Goal: Complete application form: Complete application form

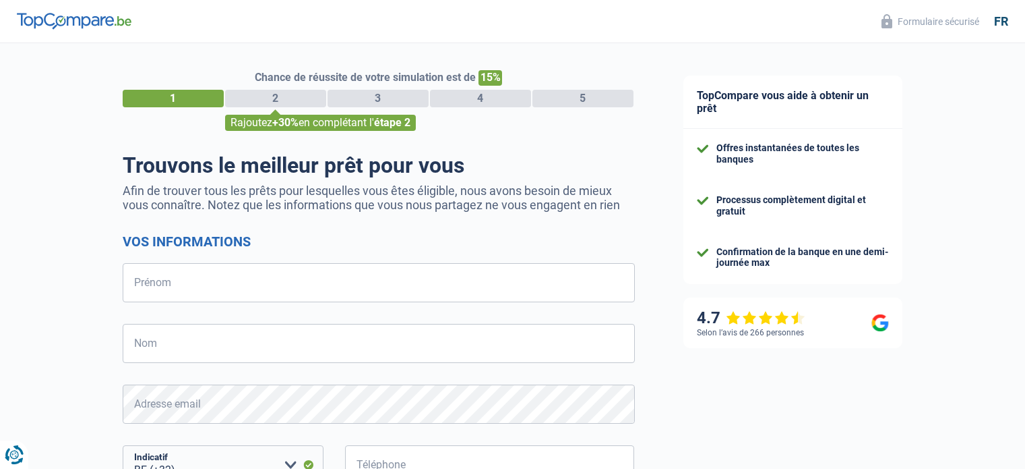
select select "32"
click at [227, 275] on input "Prénom" at bounding box center [379, 282] width 512 height 39
type input "luc"
type input "darville"
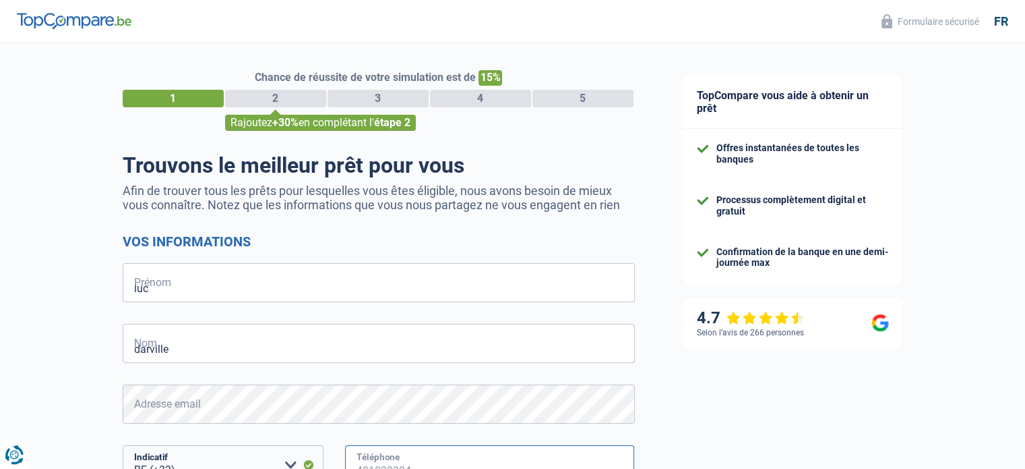
type input "499144640"
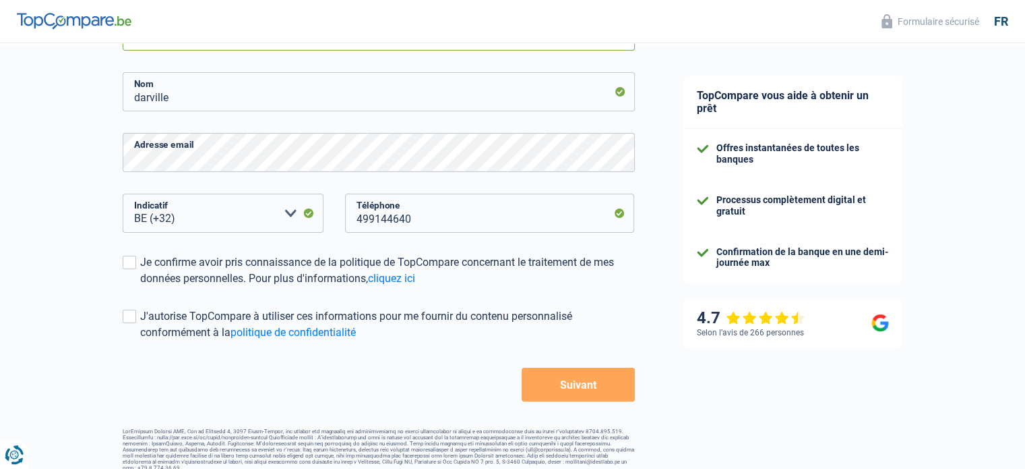
scroll to position [260, 0]
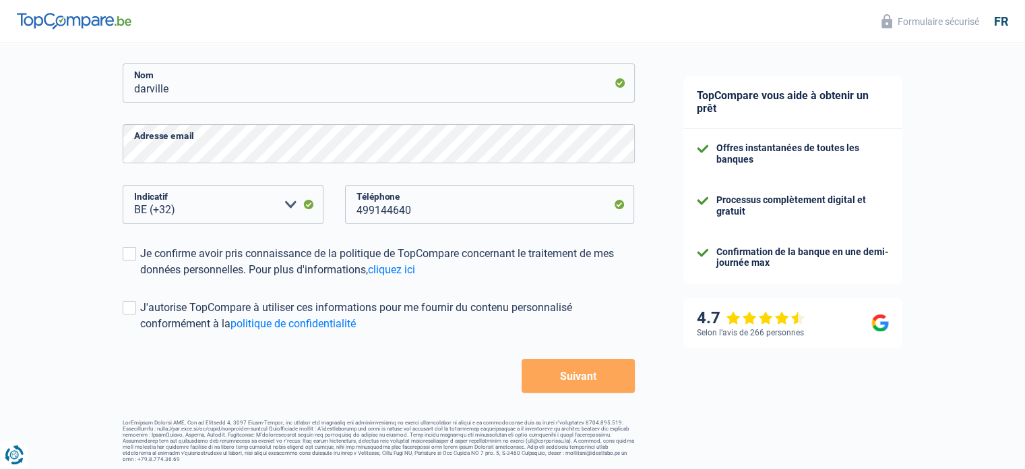
click at [591, 374] on button "Suivant" at bounding box center [578, 376] width 113 height 34
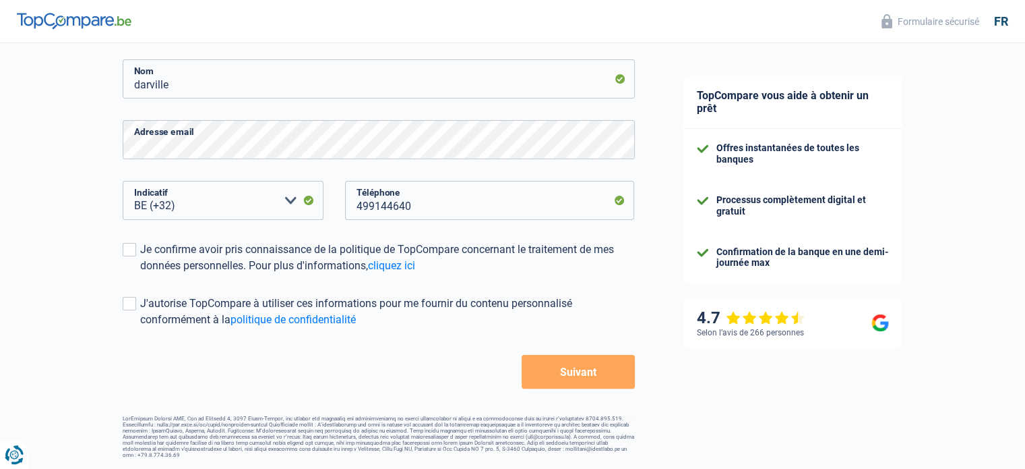
click at [575, 373] on button "Suivant" at bounding box center [578, 372] width 113 height 34
click at [568, 369] on button "Suivant" at bounding box center [578, 372] width 113 height 34
click at [391, 262] on link "cliquez ici" at bounding box center [391, 265] width 47 height 13
click at [404, 268] on link "cliquez ici" at bounding box center [391, 265] width 47 height 13
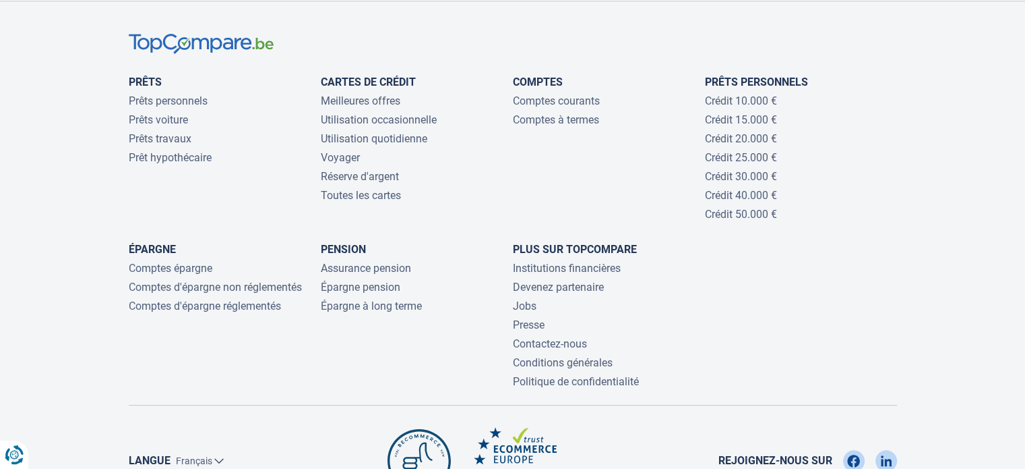
scroll to position [5652, 0]
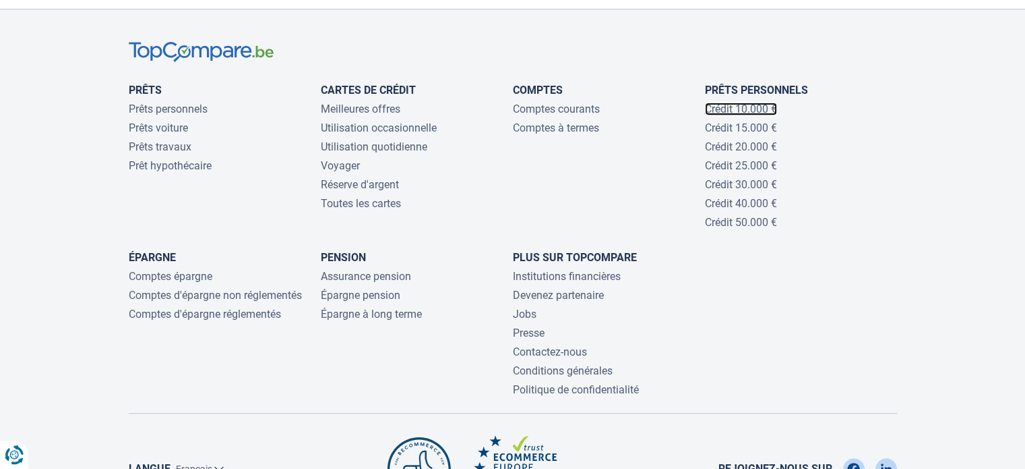
click at [746, 115] on link "Crédit 10.000 €" at bounding box center [741, 108] width 72 height 13
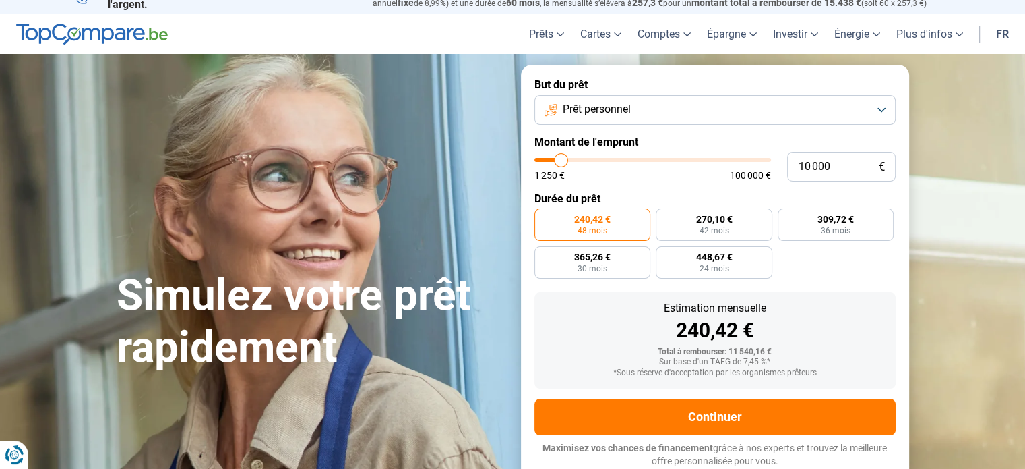
scroll to position [18, 0]
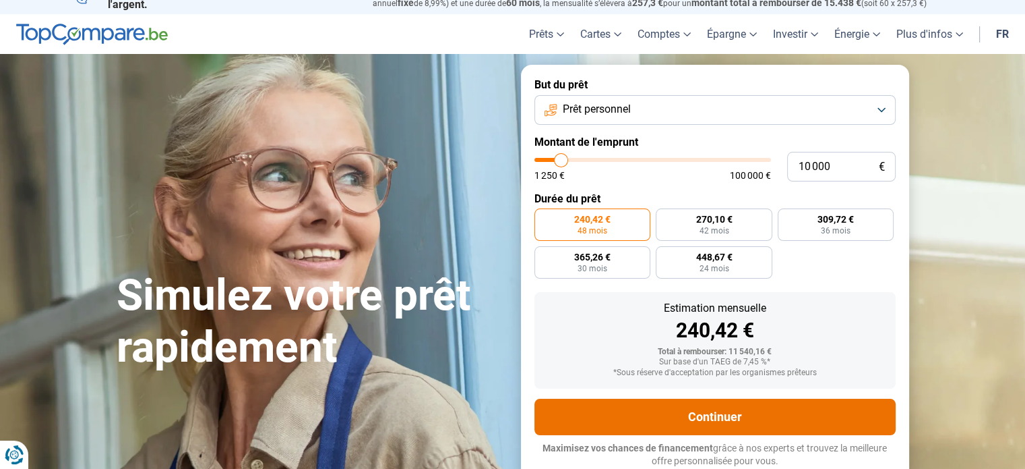
click at [712, 411] on button "Continuer" at bounding box center [715, 416] width 361 height 36
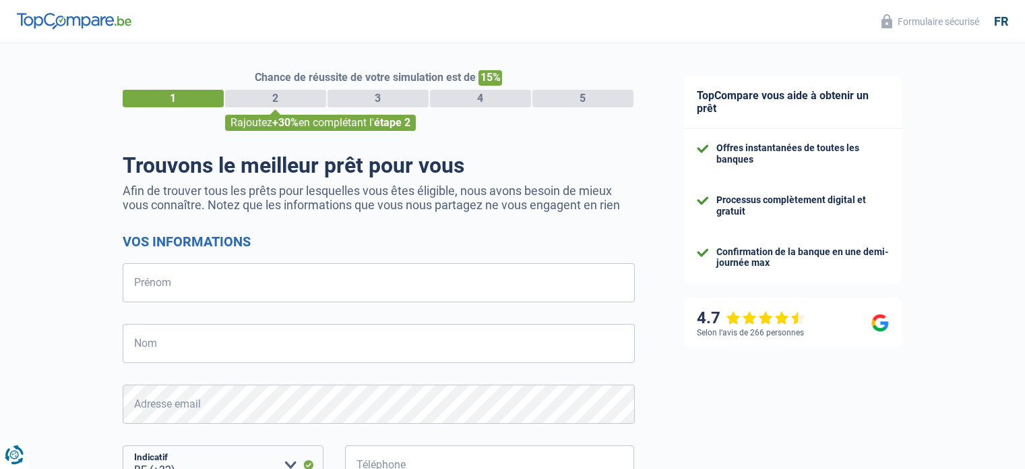
select select "32"
click at [218, 275] on input "Prénom" at bounding box center [379, 282] width 512 height 39
type input "luc"
type input "darville"
type input "499144640"
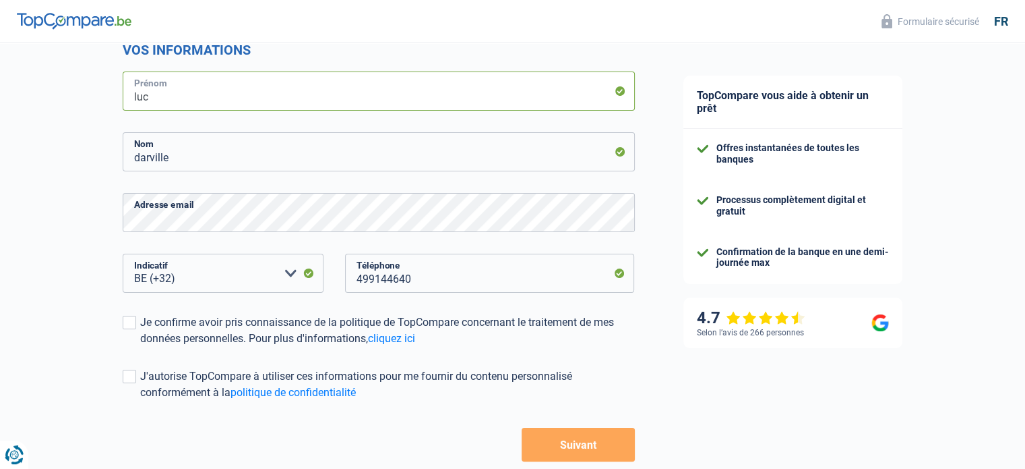
scroll to position [193, 0]
click at [129, 318] on span at bounding box center [129, 320] width 13 height 13
click at [140, 345] on input "Je confirme avoir pris connaissance de la politique de TopCompare concernant le…" at bounding box center [140, 345] width 0 height 0
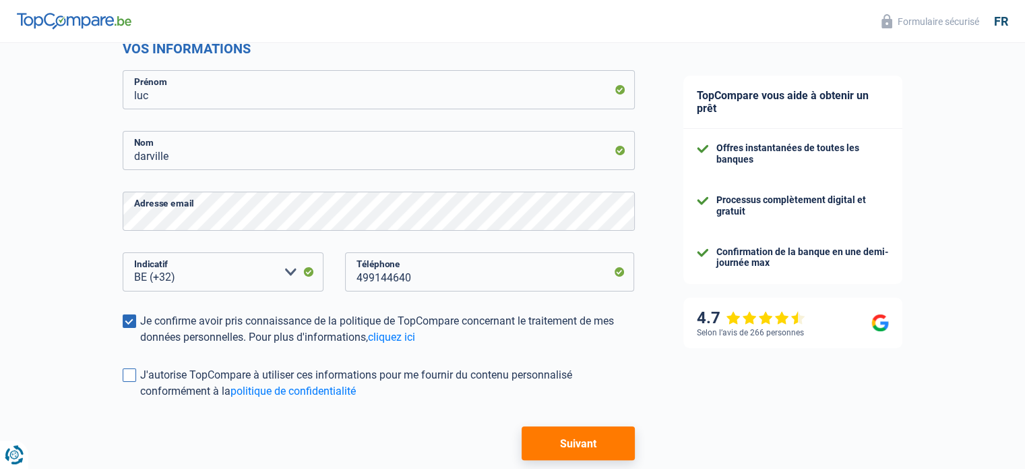
click at [126, 371] on span at bounding box center [129, 374] width 13 height 13
click at [140, 399] on input "J'autorise TopCompare à utiliser ces informations pour me fournir du contenu pe…" at bounding box center [140, 399] width 0 height 0
click at [588, 440] on button "Suivant" at bounding box center [578, 443] width 113 height 34
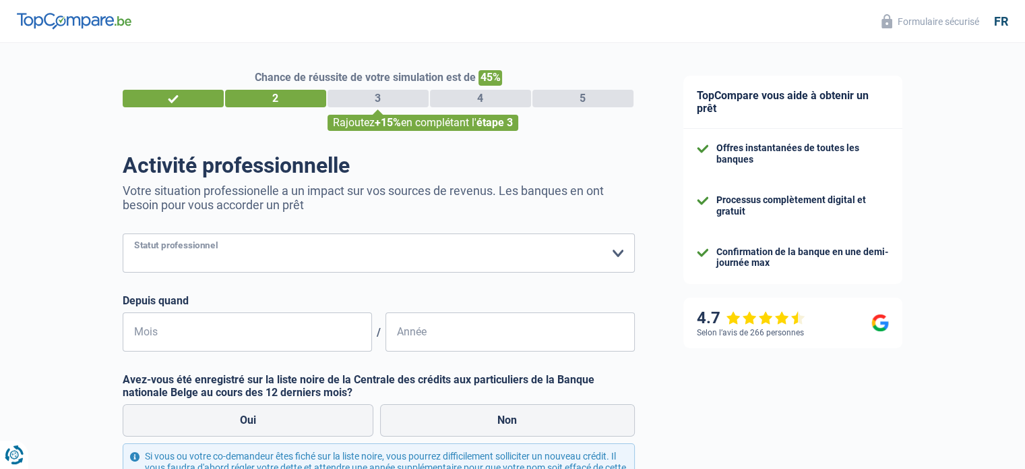
click at [256, 253] on select "Ouvrier Employé privé Employé public Invalide Indépendant Pensionné Chômeur Mut…" at bounding box center [379, 252] width 512 height 39
select select "mutuality"
click at [123, 234] on select "Ouvrier Employé privé Employé public Invalide Indépendant Pensionné Chômeur Mut…" at bounding box center [379, 252] width 512 height 39
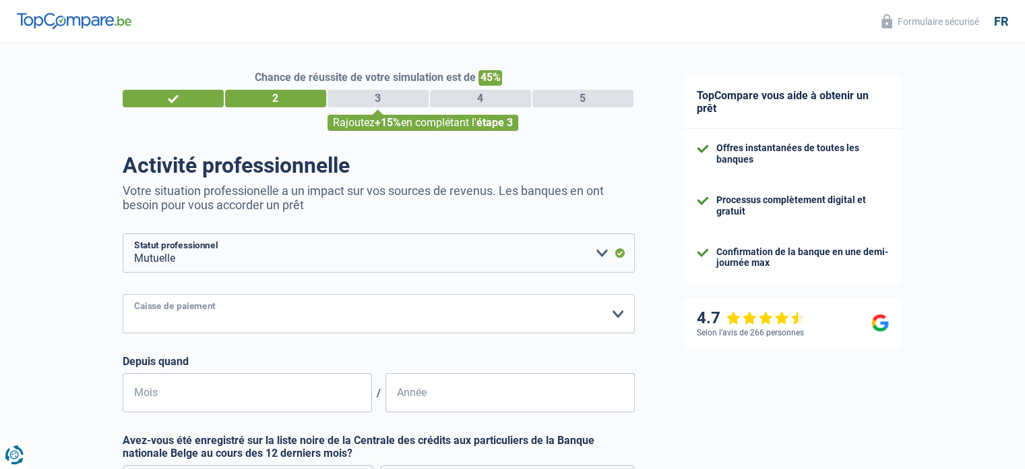
click at [365, 315] on select "Mutualité Chrétienne Mutualité Socialiste (Solidaris) SPF Sécurité Sociale Unio…" at bounding box center [379, 313] width 512 height 39
select select "chretienne"
click at [123, 295] on select "Mutualité Chrétienne Mutualité Socialiste (Solidaris) SPF Sécurité Sociale Unio…" at bounding box center [379, 313] width 512 height 39
click at [193, 396] on input "Mois" at bounding box center [247, 392] width 249 height 39
type input "05"
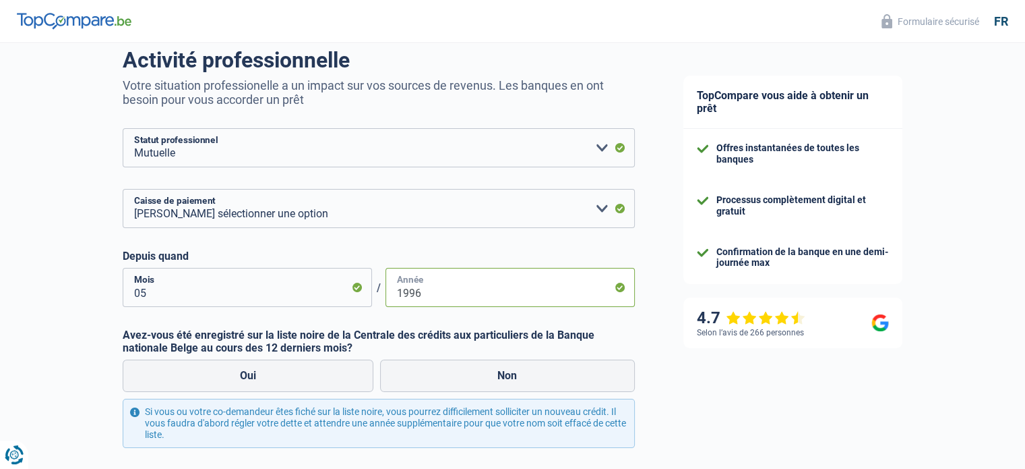
scroll to position [105, 0]
type input "1996"
click at [504, 371] on label "Non" at bounding box center [507, 375] width 255 height 32
click at [504, 371] on input "Non" at bounding box center [507, 375] width 255 height 32
radio input "true"
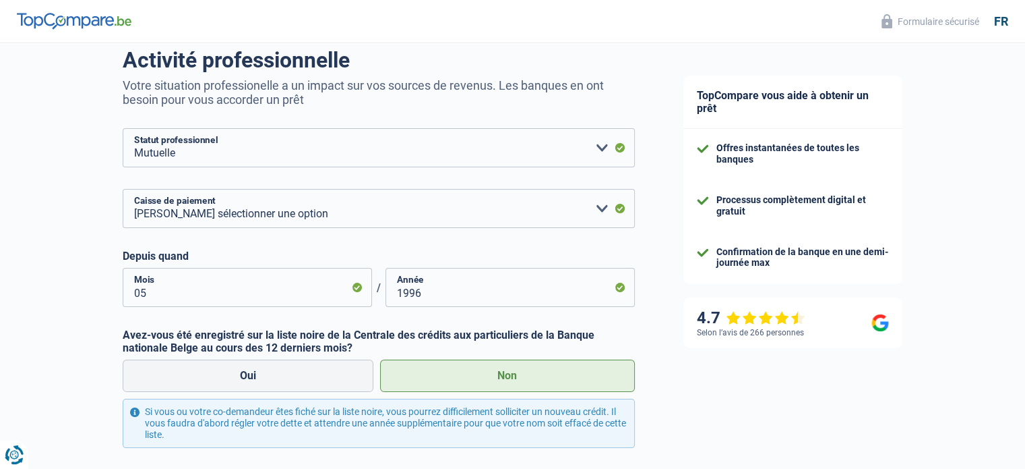
click at [535, 376] on label "Non" at bounding box center [507, 375] width 255 height 32
click at [535, 376] on input "Non" at bounding box center [507, 375] width 255 height 32
click at [535, 376] on label "Non" at bounding box center [507, 375] width 255 height 32
click at [535, 376] on input "Non" at bounding box center [507, 375] width 255 height 32
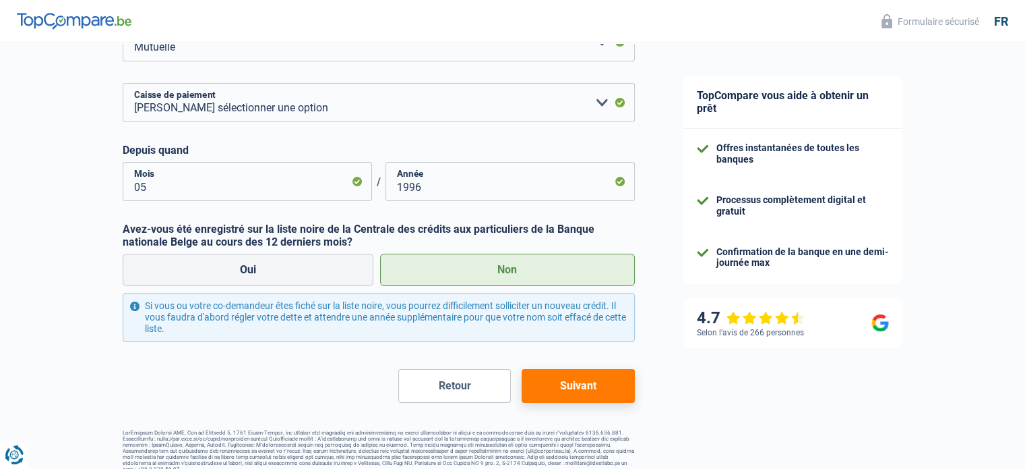
scroll to position [224, 0]
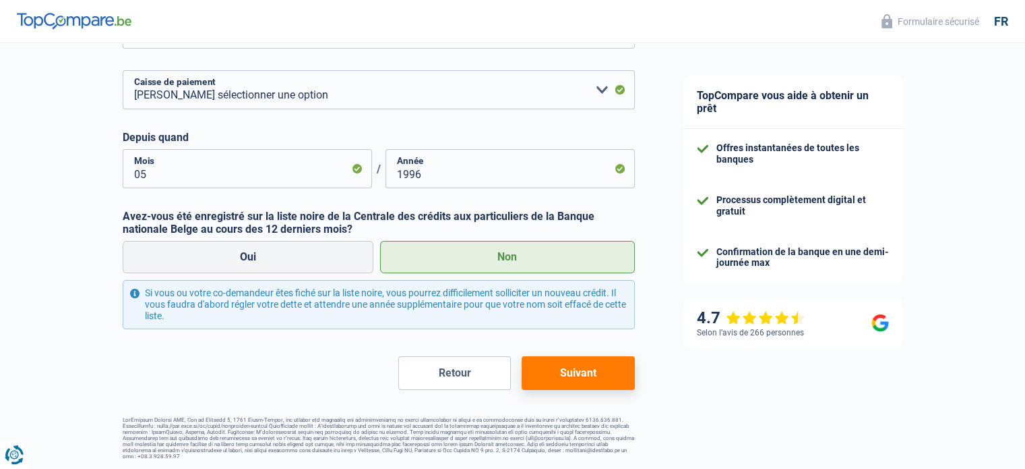
click at [593, 365] on button "Suivant" at bounding box center [578, 373] width 113 height 34
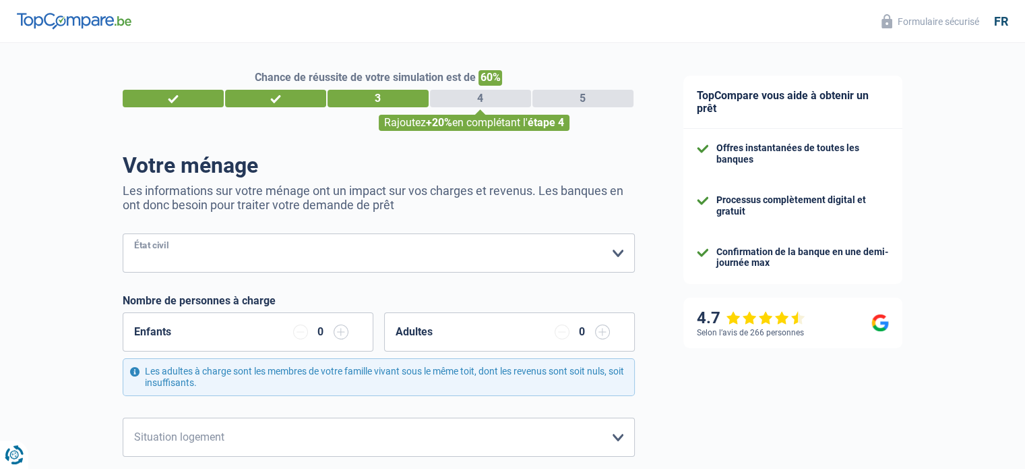
click at [432, 272] on select "Célibataire Marié(e) Cohabitant(e) légal(e) Divorcé(e) Veuf(ve) Séparé (de fait…" at bounding box center [379, 252] width 512 height 39
select select "single"
click at [123, 234] on select "Célibataire Marié(e) Cohabitant(e) légal(e) Divorcé(e) Veuf(ve) Séparé (de fait…" at bounding box center [379, 252] width 512 height 39
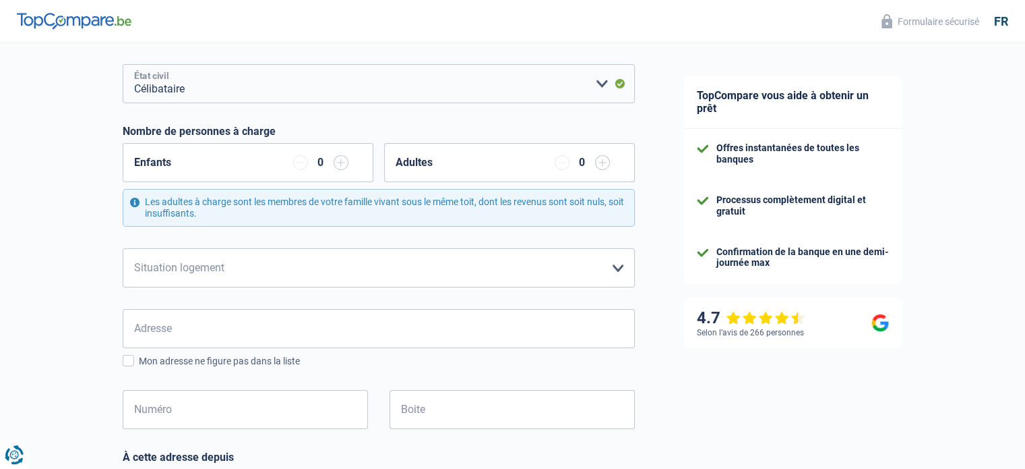
scroll to position [186, 0]
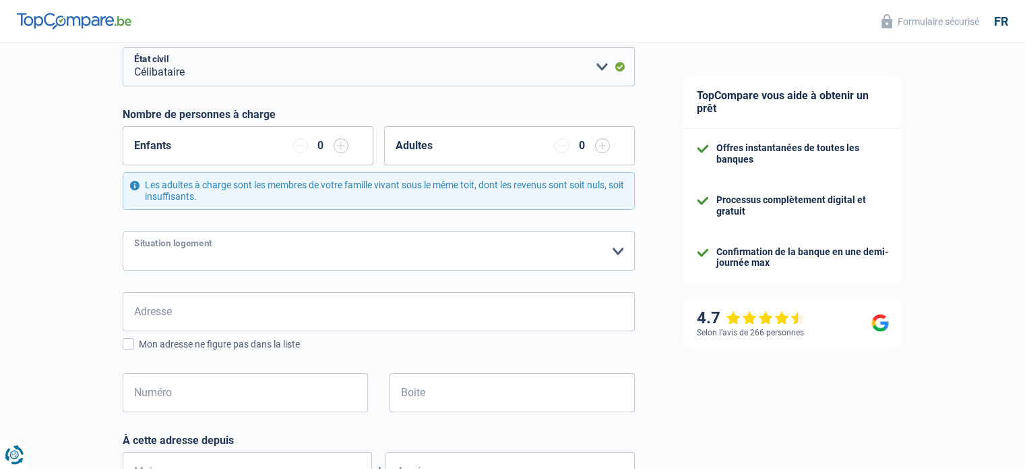
click at [260, 243] on select "Locataire Propriétaire avec prêt hypothécaire Propriétaire sans prêt hypothécai…" at bounding box center [379, 250] width 512 height 39
select select "ownerWithoutMortgage"
click at [123, 231] on select "Locataire Propriétaire avec prêt hypothécaire Propriétaire sans prêt hypothécai…" at bounding box center [379, 250] width 512 height 39
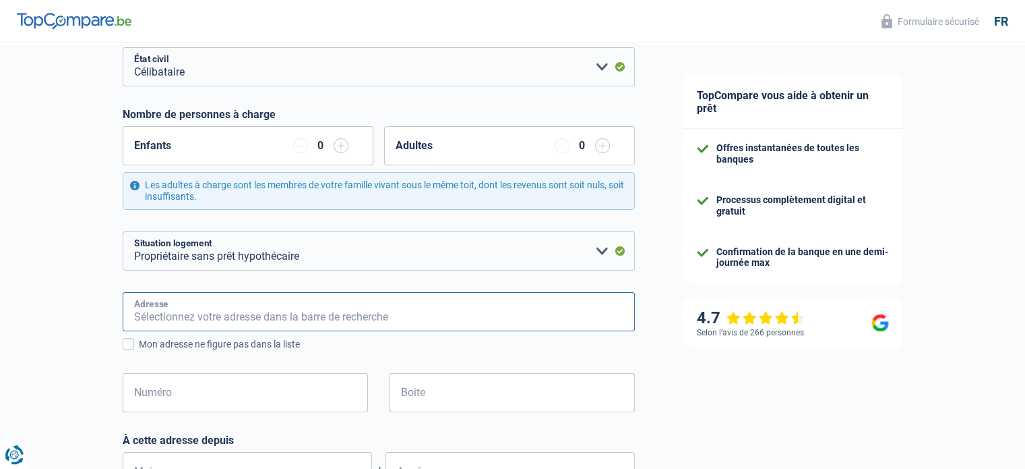
click at [276, 305] on input "Adresse" at bounding box center [379, 311] width 512 height 39
type input "84 E, parfonry"
type input "Belgique"
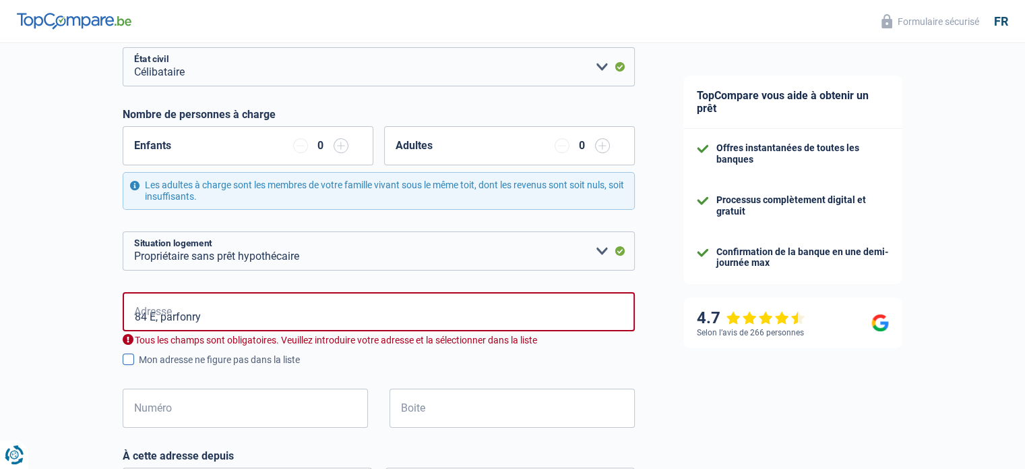
type input "Belgique"
type input "84 c parfonry"
click at [274, 413] on input "Numéro" at bounding box center [245, 407] width 245 height 39
type input "84"
type input "hotton"
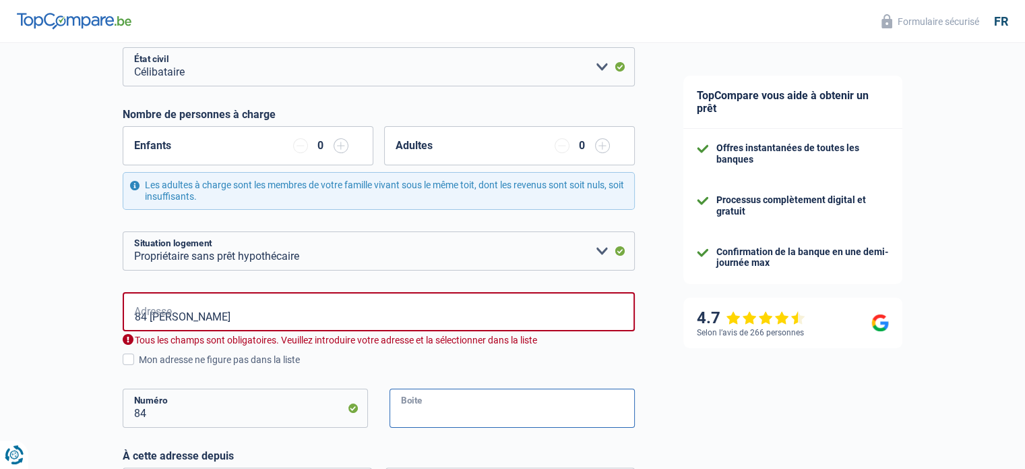
click at [469, 407] on input "Boite" at bounding box center [512, 407] width 245 height 39
type input "c"
click at [154, 315] on input "84 c parfonry" at bounding box center [379, 311] width 512 height 39
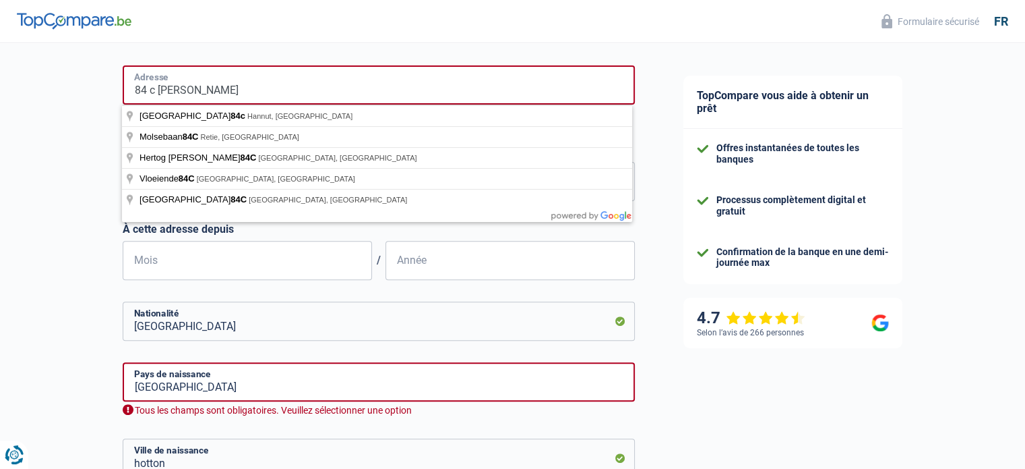
scroll to position [417, 0]
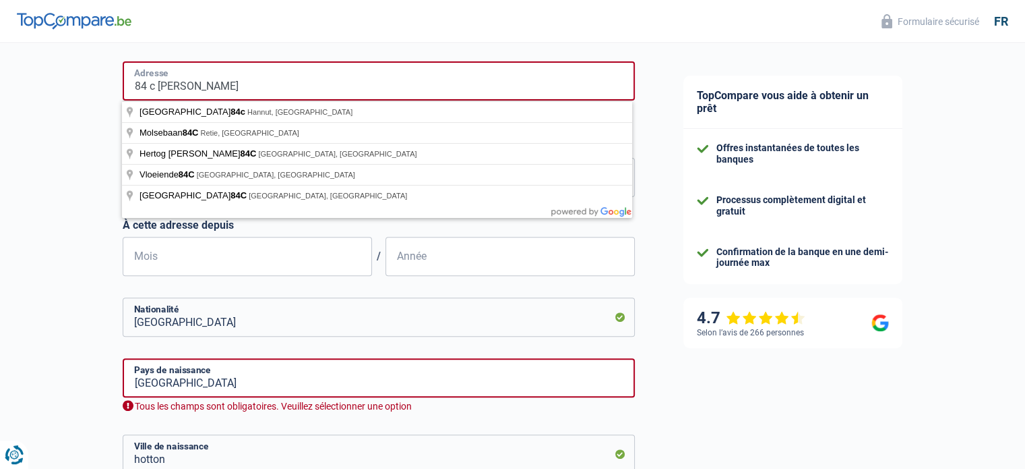
type input "84 c emille parfonry"
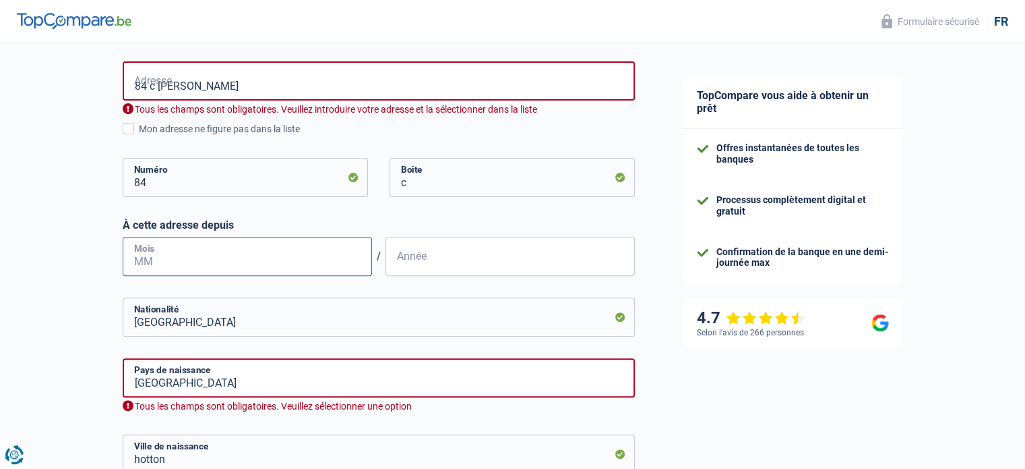
click at [204, 259] on input "Mois" at bounding box center [247, 256] width 249 height 39
type input "05"
click at [455, 246] on input "Année" at bounding box center [510, 256] width 249 height 39
type input "1996"
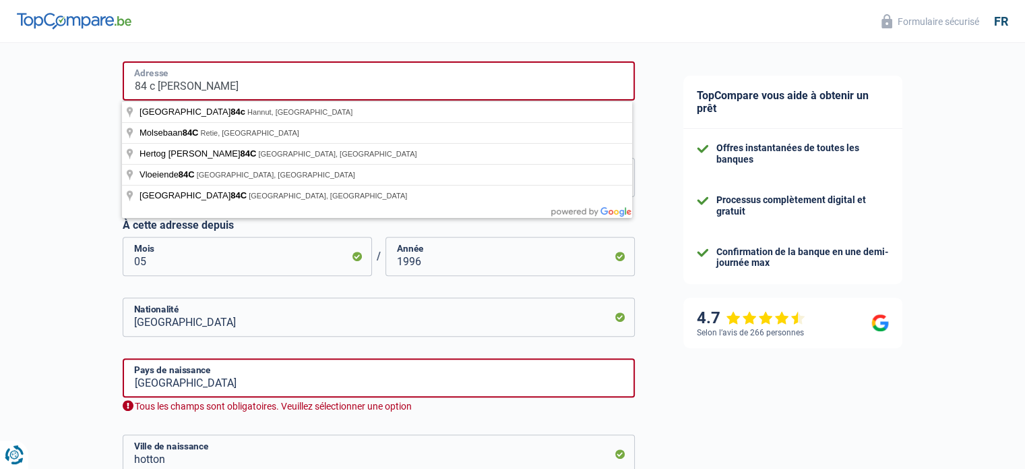
click at [367, 74] on input "84 c emille parfonry" at bounding box center [379, 80] width 512 height 39
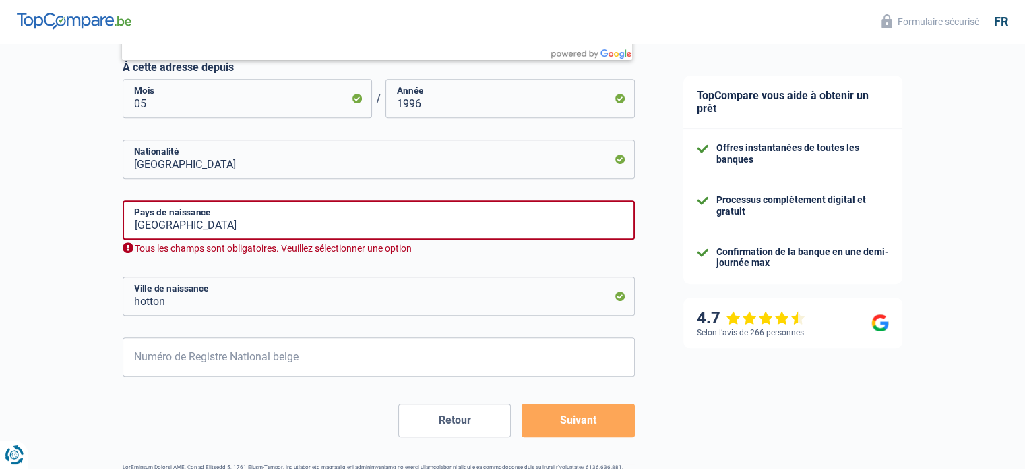
scroll to position [600, 0]
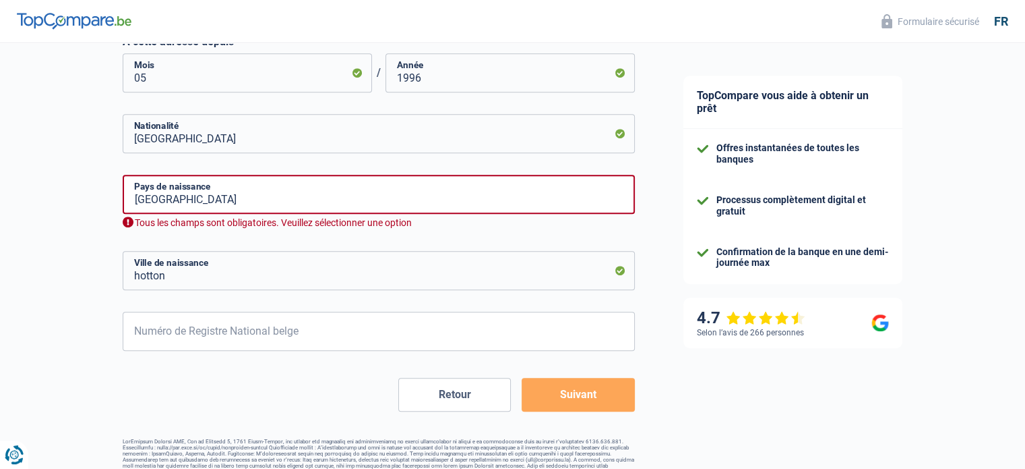
type input "84 c emille parfonry belgique"
click at [219, 264] on input "hotton" at bounding box center [379, 270] width 512 height 39
type input "h"
type input "esneux"
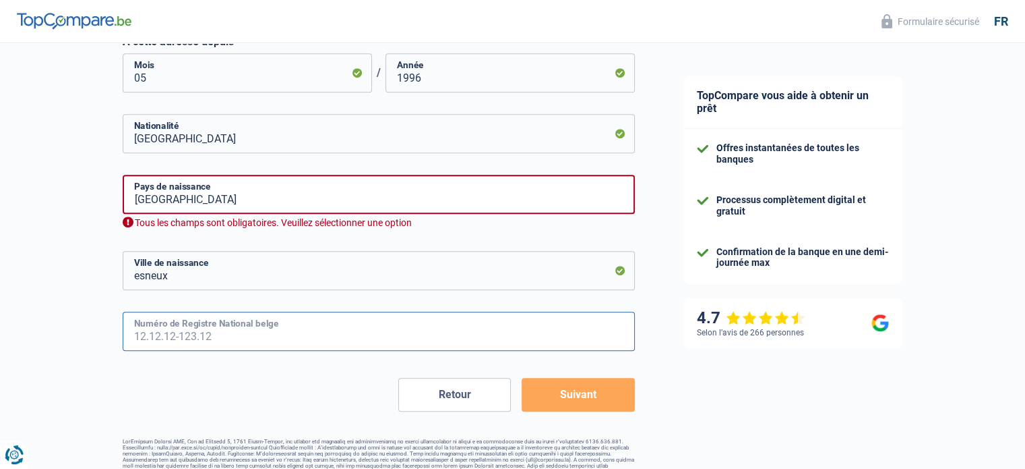
click at [307, 326] on input "Numéro de Registre National belge" at bounding box center [379, 330] width 512 height 39
type input "64.07.06-123.83"
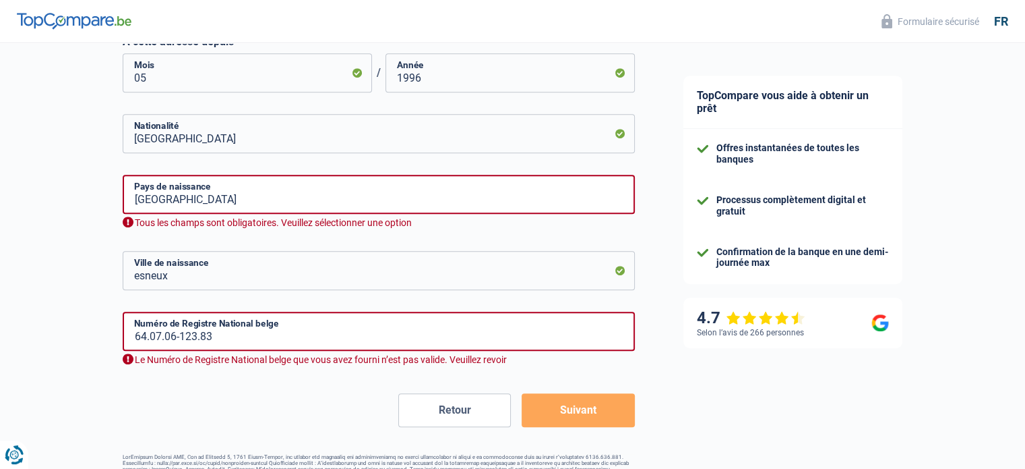
click at [600, 413] on button "Suivant" at bounding box center [578, 410] width 113 height 34
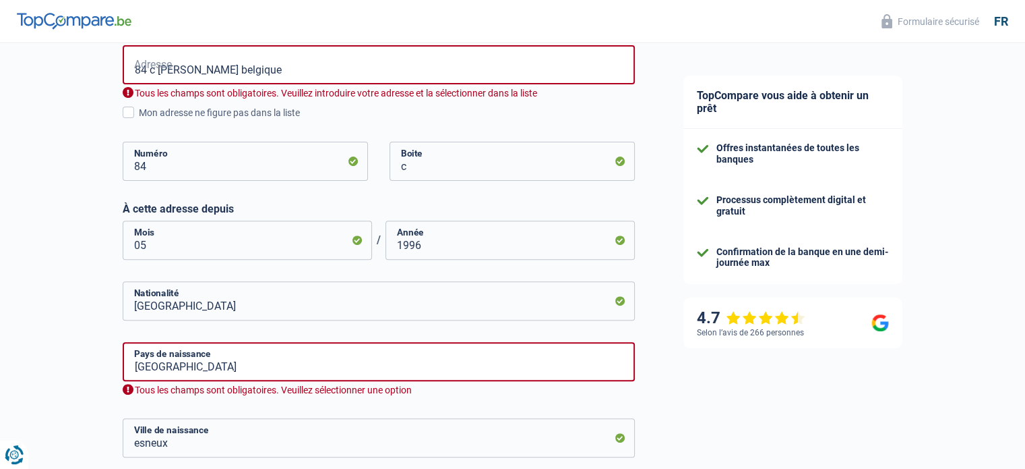
scroll to position [432, 0]
